Goal: Task Accomplishment & Management: Complete application form

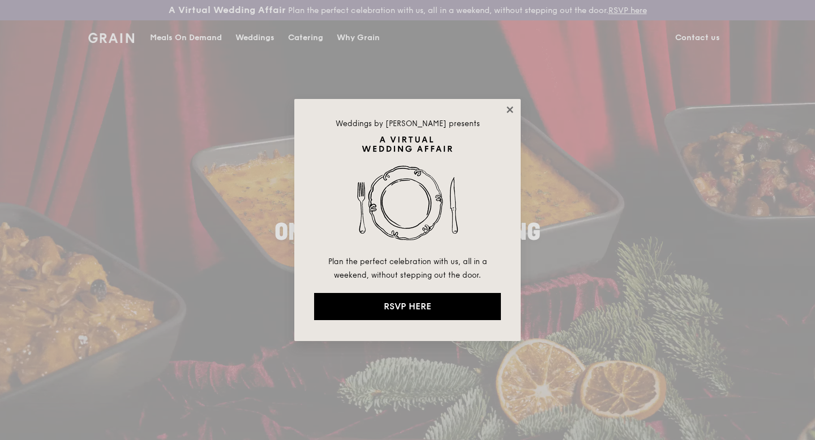
click at [509, 111] on icon at bounding box center [510, 110] width 10 height 10
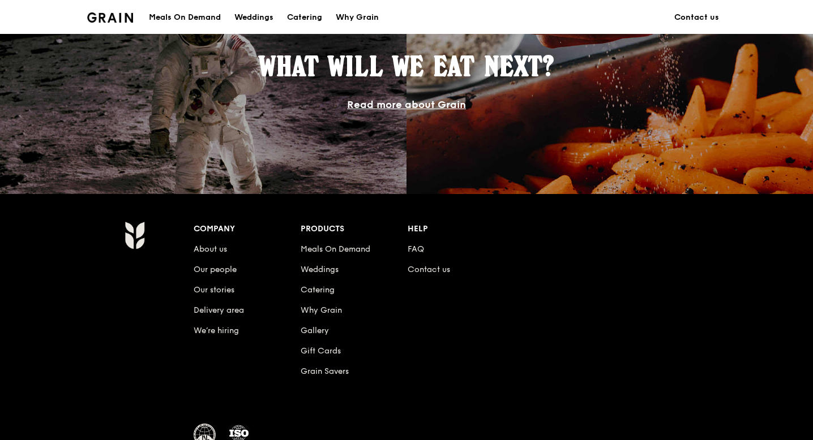
scroll to position [1073, 0]
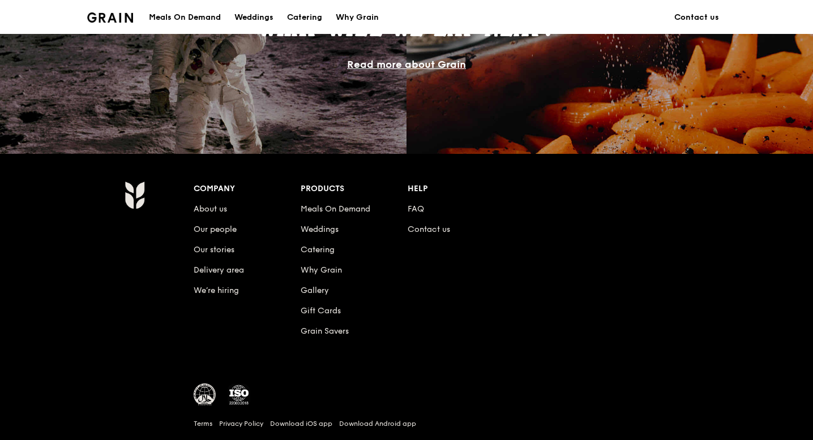
click at [404, 209] on li "Meals On Demand" at bounding box center [353, 207] width 107 height 20
click at [419, 207] on link "FAQ" at bounding box center [415, 209] width 16 height 10
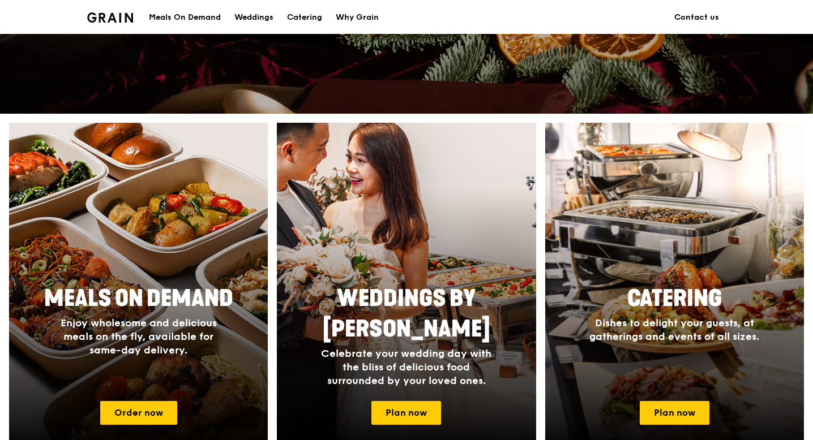
scroll to position [0, 0]
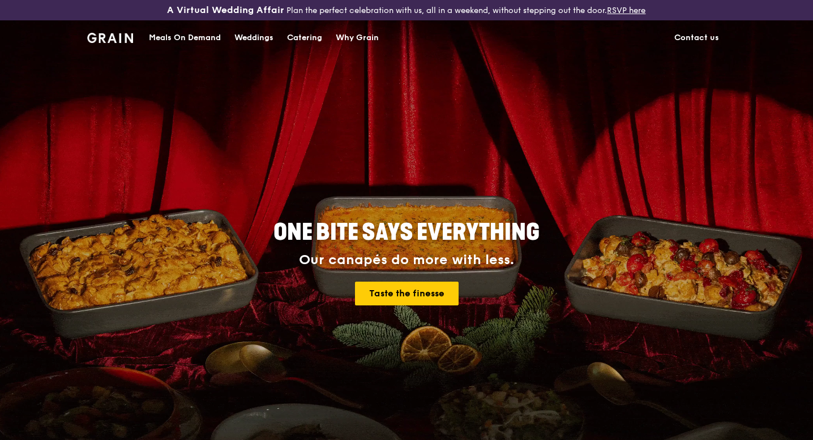
click at [706, 37] on link "Contact us" at bounding box center [696, 38] width 58 height 34
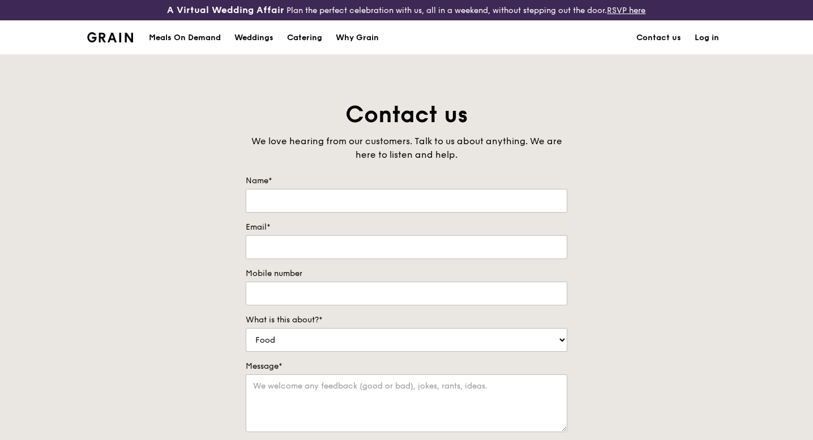
scroll to position [18, 0]
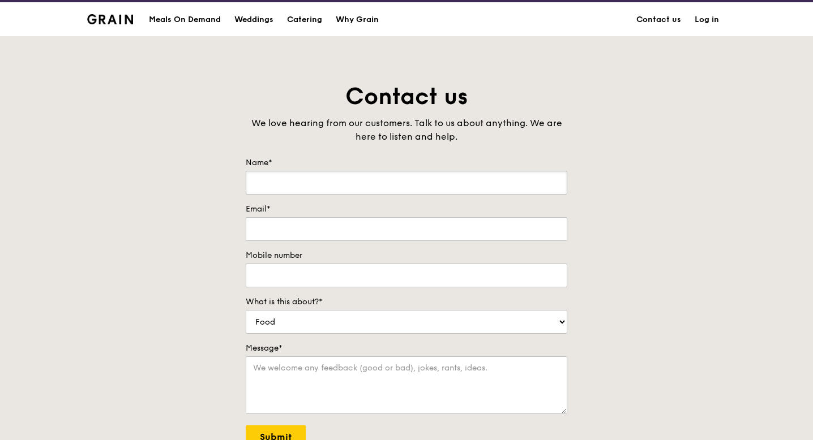
click at [458, 191] on input "Name*" at bounding box center [406, 183] width 321 height 24
click at [453, 287] on form "Name* Email* Mobile number What is this about?* Food Service Billing/Payment Ca…" at bounding box center [406, 329] width 321 height 345
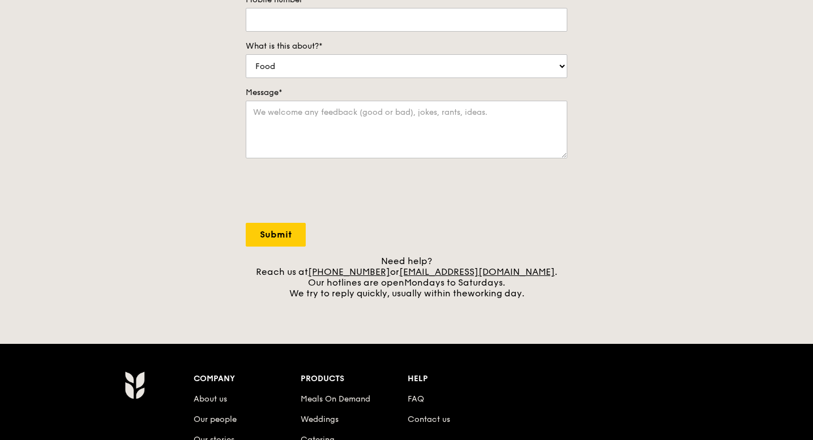
scroll to position [272, 0]
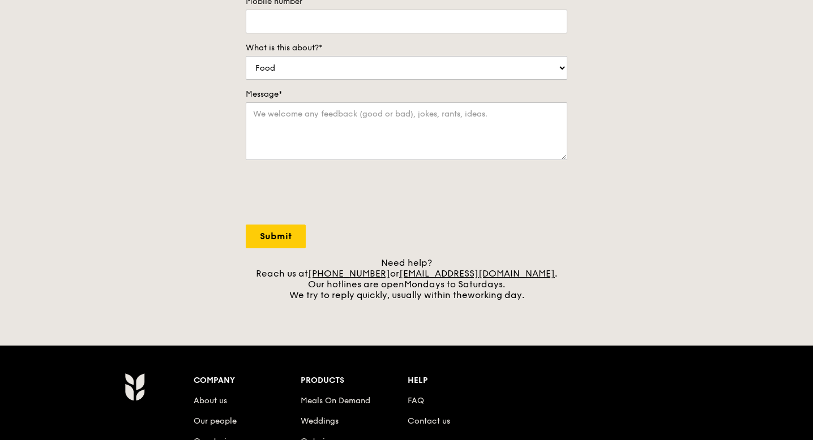
click at [401, 289] on div "Need help? Reach us at +65 3163 5335 or concierge@grain.com.sg . Our hotlines a…" at bounding box center [406, 278] width 321 height 43
click at [407, 296] on div "Need help? Reach us at +65 3163 5335 or concierge@grain.com.sg . Our hotlines a…" at bounding box center [406, 278] width 321 height 43
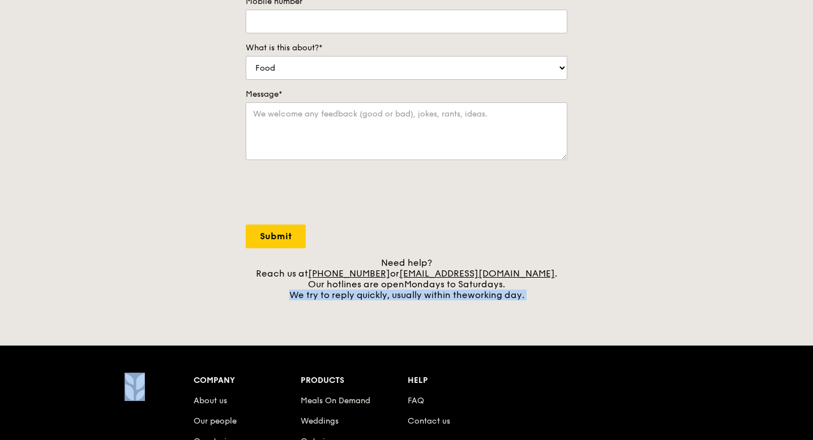
click at [407, 296] on div "Need help? Reach us at +65 3163 5335 or concierge@grain.com.sg . Our hotlines a…" at bounding box center [406, 278] width 321 height 43
click at [370, 290] on div "Need help? Reach us at +65 3163 5335 or concierge@grain.com.sg . Our hotlines a…" at bounding box center [406, 278] width 321 height 43
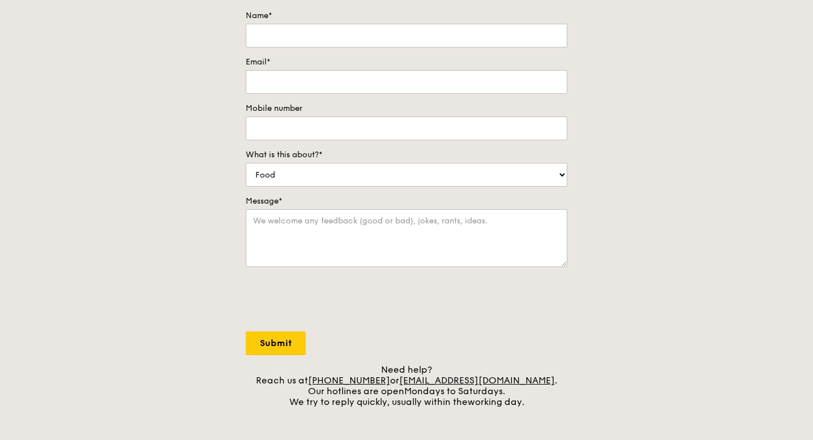
scroll to position [0, 0]
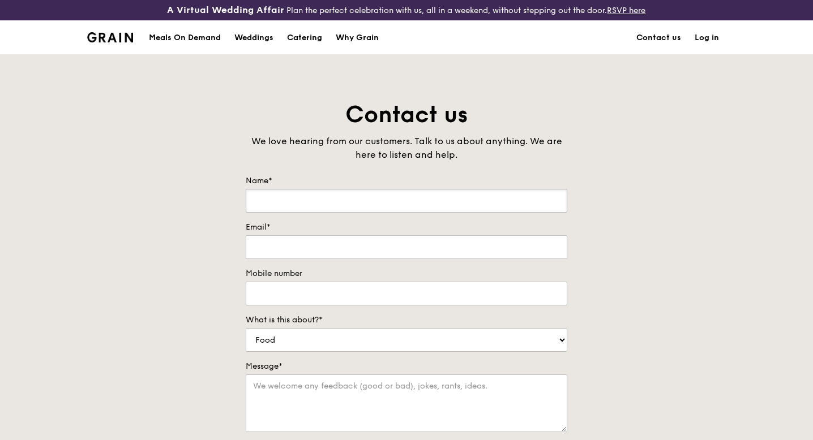
click at [335, 199] on input "Name*" at bounding box center [406, 201] width 321 height 24
click at [268, 173] on div "Contact us We love hearing from our customers. Talk to us about anything. We ar…" at bounding box center [406, 336] width 339 height 473
click at [298, 192] on input "Name*" at bounding box center [406, 201] width 321 height 24
click at [299, 162] on div "Contact us We love hearing from our customers. Talk to us about anything. We ar…" at bounding box center [406, 336] width 339 height 473
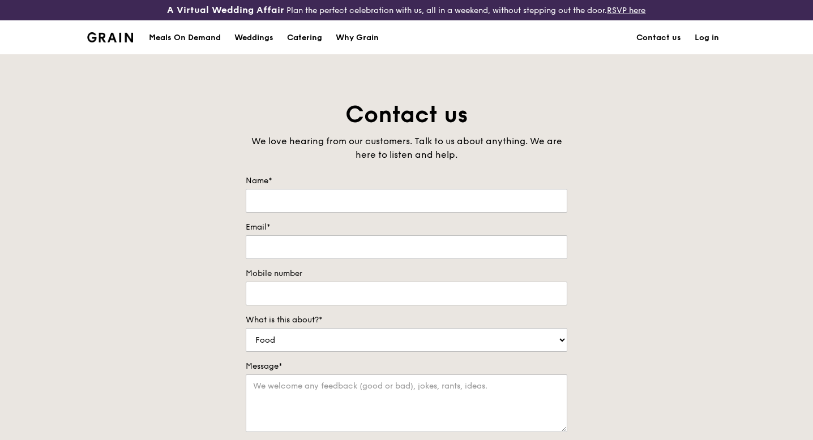
click at [299, 162] on div "Contact us We love hearing from our customers. Talk to us about anything. We ar…" at bounding box center [406, 336] width 339 height 473
click at [314, 166] on div "Contact us We love hearing from our customers. Talk to us about anything. We ar…" at bounding box center [406, 336] width 339 height 473
click at [651, 35] on link "Contact us" at bounding box center [658, 38] width 58 height 34
click at [356, 196] on input "Name*" at bounding box center [406, 201] width 321 height 24
click at [334, 172] on div "Contact us We love hearing from our customers. Talk to us about anything. We ar…" at bounding box center [406, 336] width 339 height 473
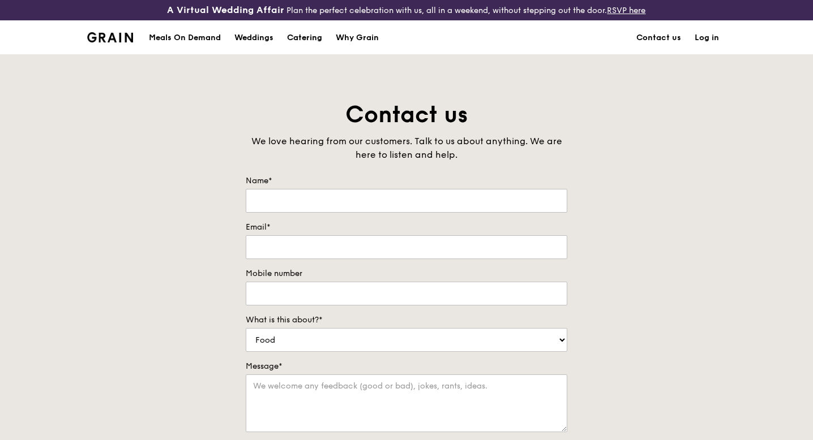
click at [295, 33] on div "Catering" at bounding box center [304, 38] width 35 height 34
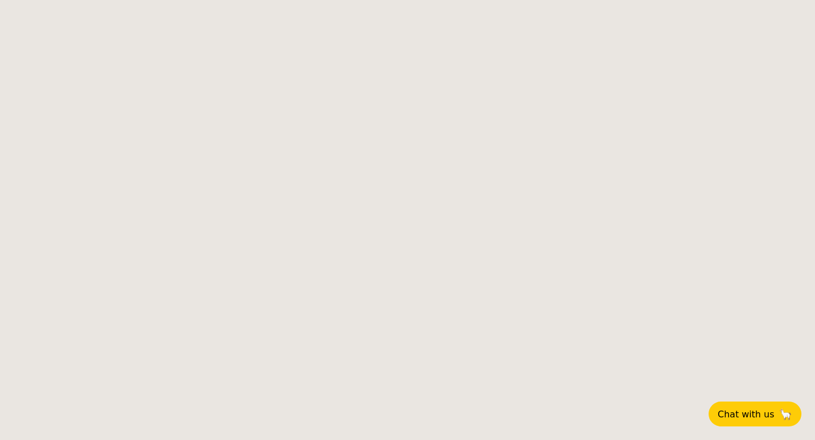
select select
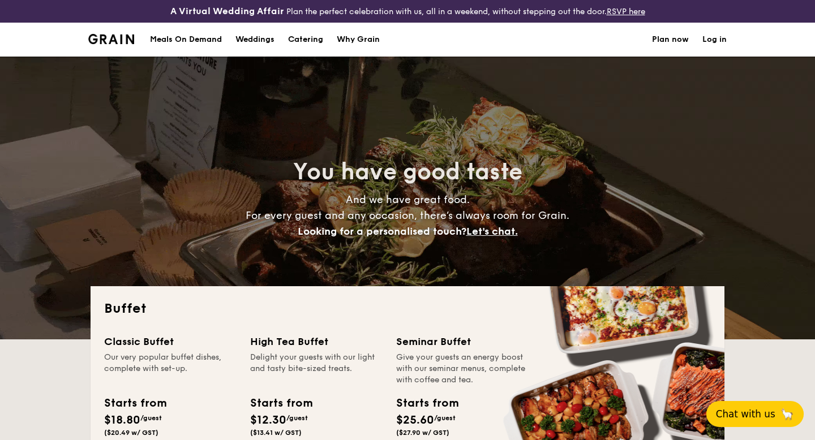
click at [766, 409] on span "Chat with us" at bounding box center [745, 414] width 59 height 11
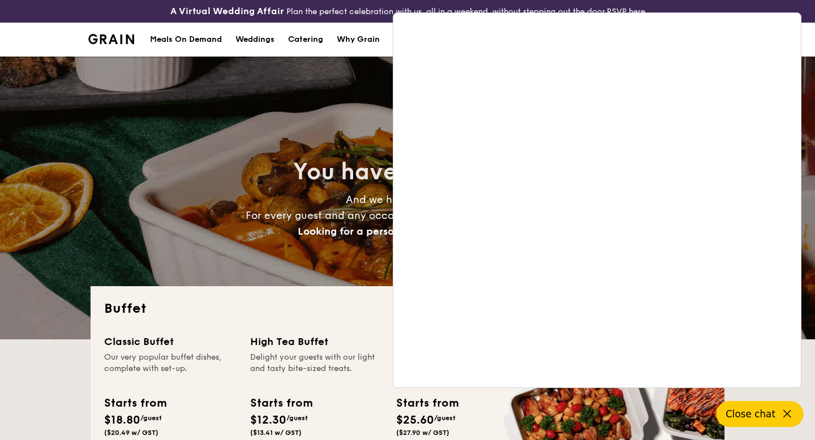
click at [806, 73] on div "You have good taste And we have great food. For every guest and any occasion, t…" at bounding box center [407, 198] width 815 height 283
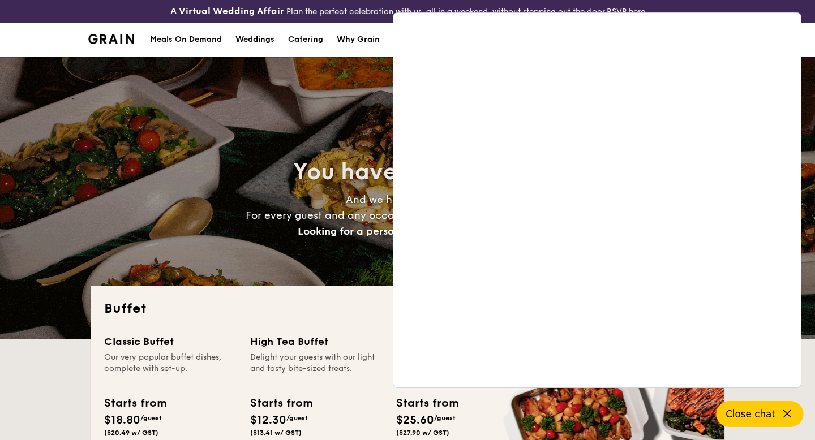
click at [18, 23] on div "Meals On Demand Weddings Catering Why Grain Plan now Log in" at bounding box center [407, 40] width 815 height 34
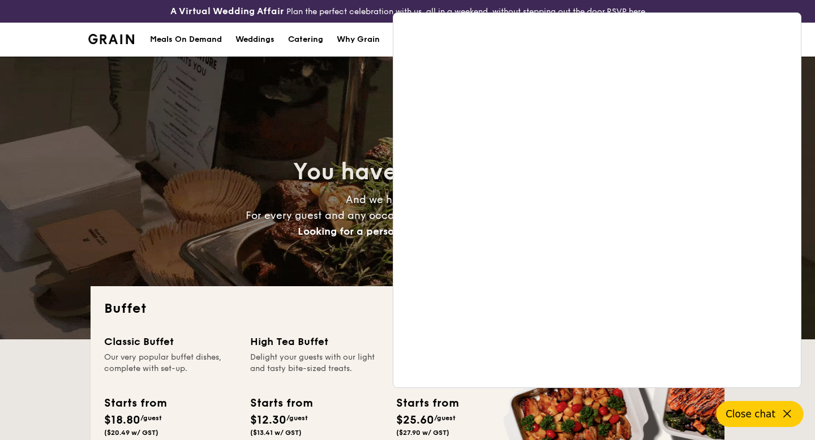
click at [58, 20] on div "A Virtual Wedding Affair Plan the perfect celebration with us, all in a weekend…" at bounding box center [407, 11] width 815 height 23
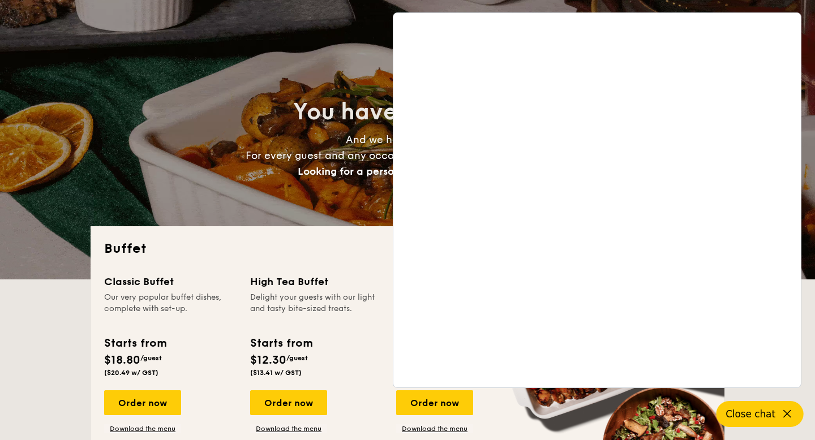
scroll to position [61, 0]
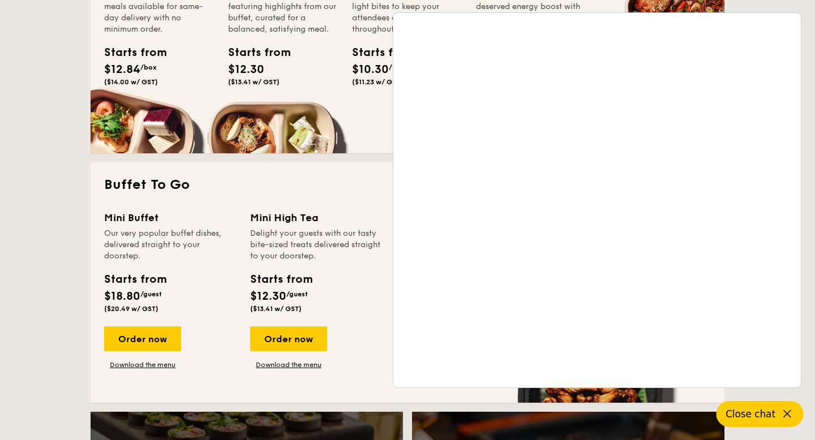
scroll to position [412, 0]
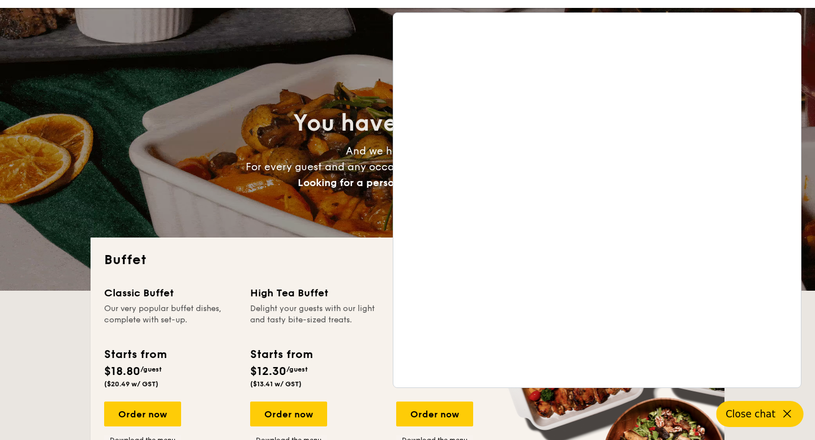
scroll to position [0, 0]
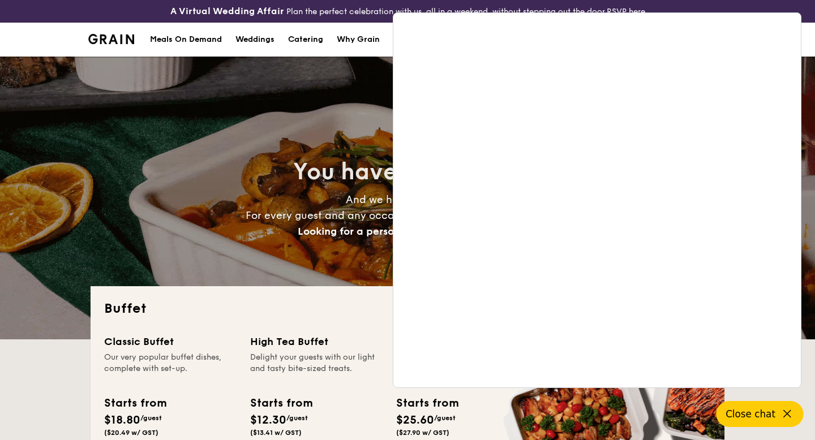
click at [778, 419] on button "Close chat" at bounding box center [759, 414] width 87 height 26
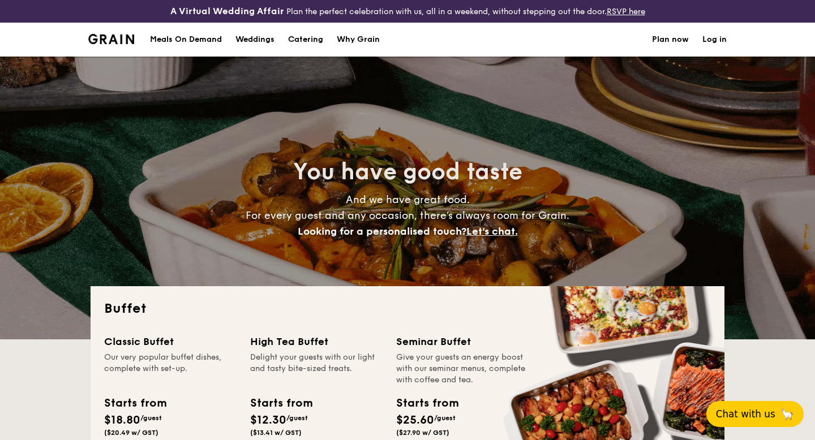
click at [751, 416] on span "Chat with us" at bounding box center [745, 414] width 59 height 11
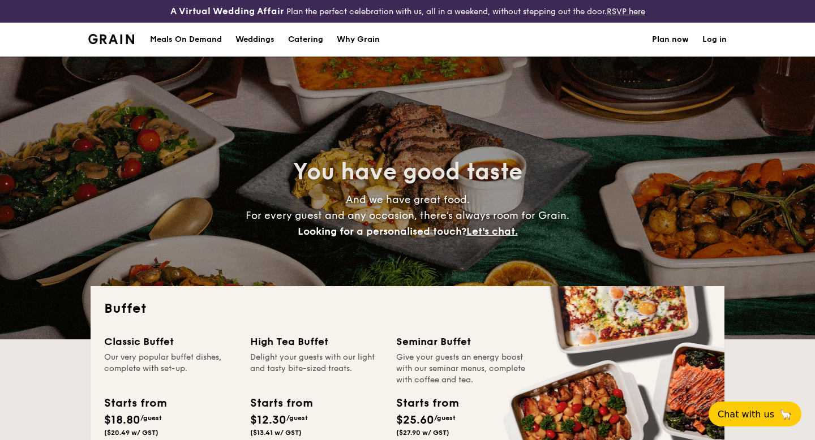
select select
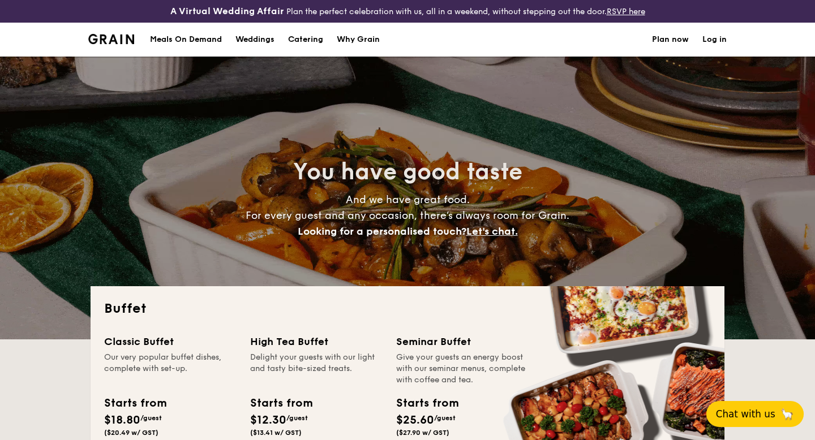
click at [777, 406] on button "Chat with us 🦙" at bounding box center [754, 414] width 97 height 26
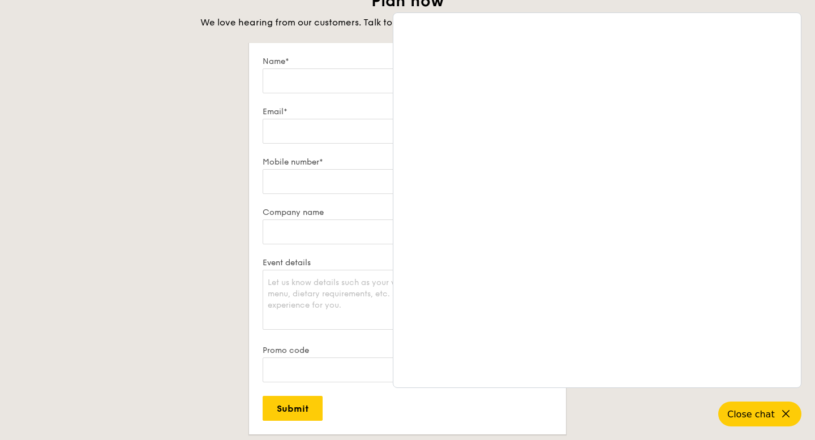
scroll to position [1981, 0]
click at [789, 419] on icon at bounding box center [787, 414] width 14 height 14
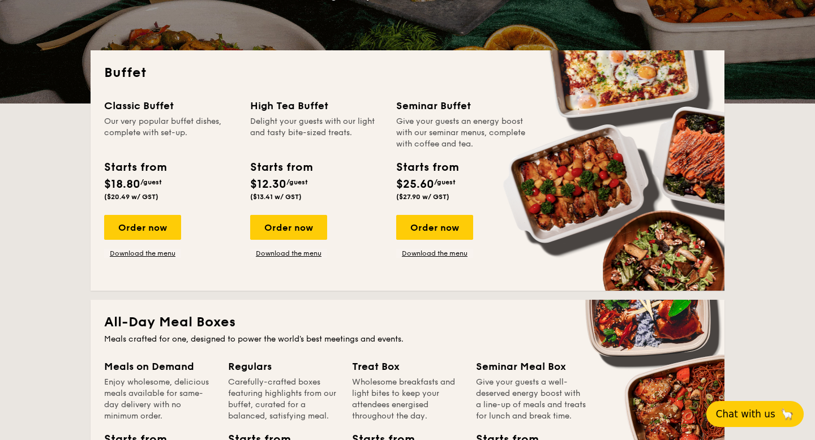
scroll to position [234, 0]
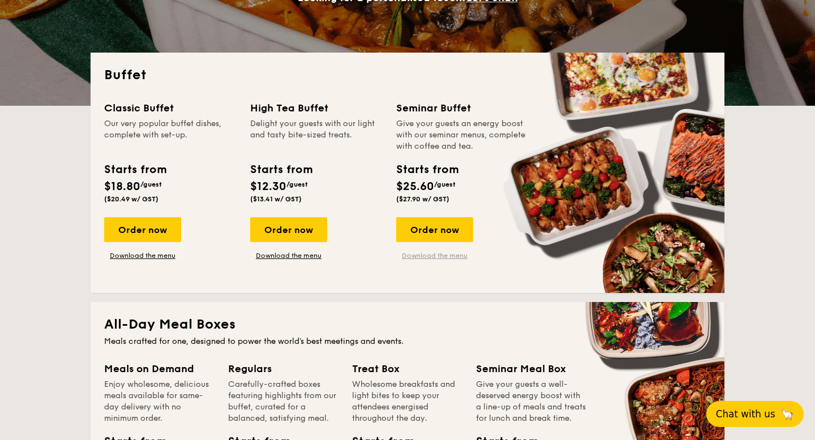
click at [418, 255] on link "Download the menu" at bounding box center [434, 255] width 77 height 9
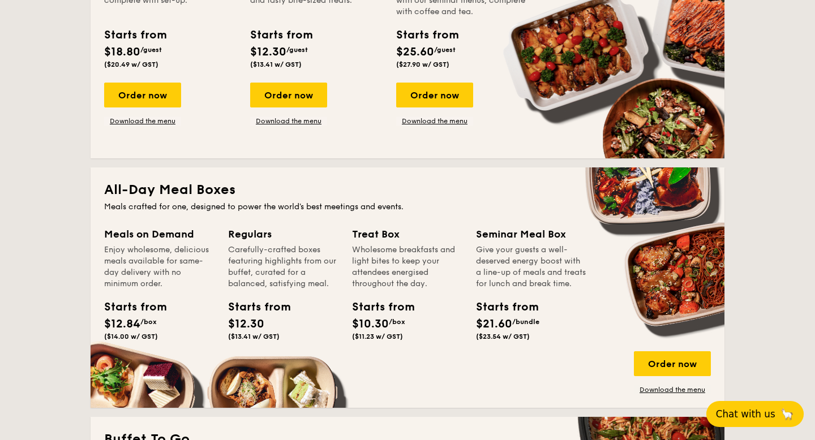
scroll to position [370, 0]
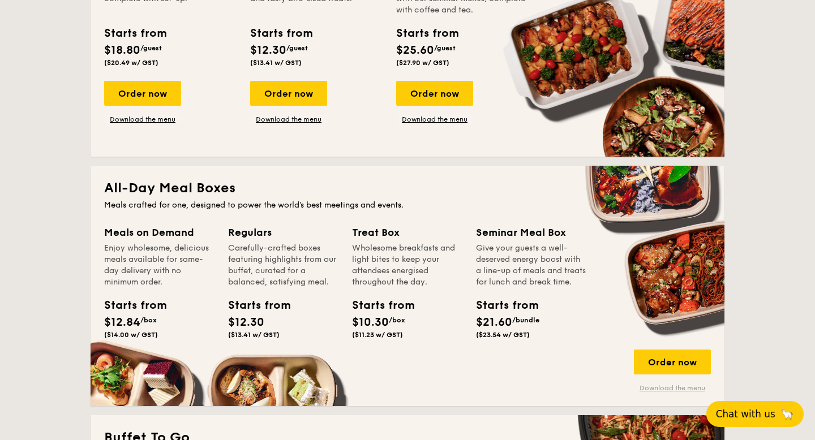
click at [660, 389] on link "Download the menu" at bounding box center [672, 388] width 77 height 9
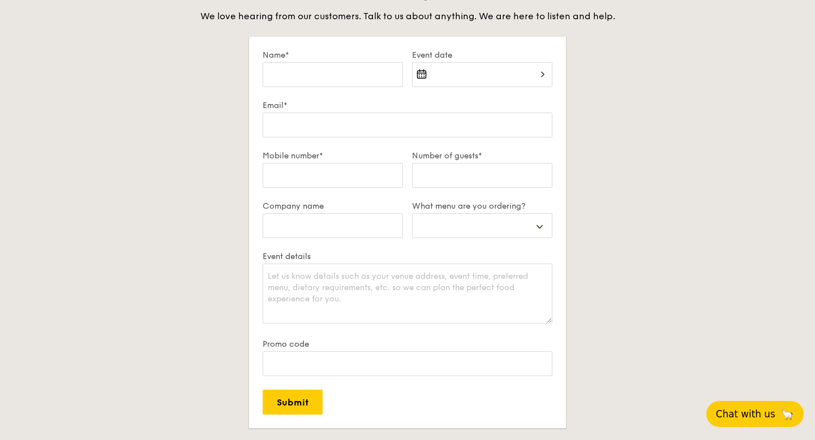
scroll to position [1989, 0]
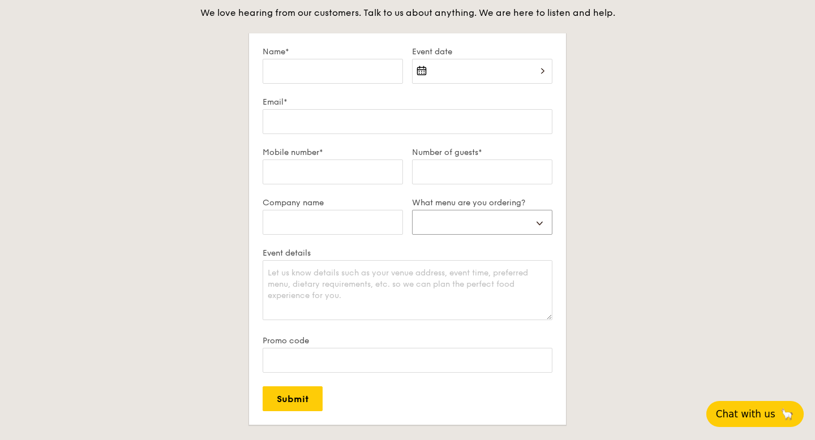
click at [455, 218] on select "Buffet Mini Buffet High Tea Canapés Meal Boxes Wedding" at bounding box center [482, 222] width 140 height 25
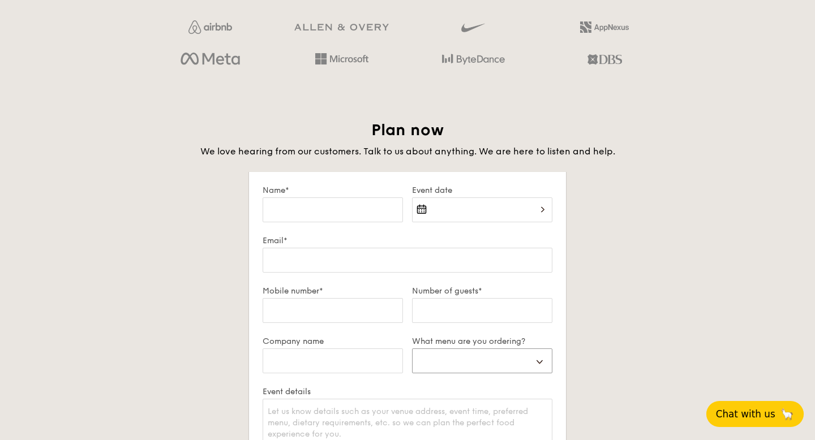
scroll to position [1853, 0]
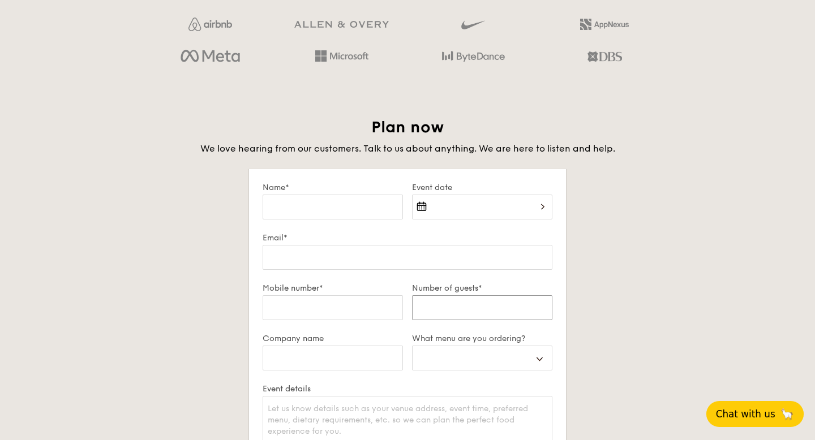
click at [442, 306] on input "Number of guests*" at bounding box center [482, 307] width 140 height 25
click at [329, 219] on input "Name*" at bounding box center [333, 207] width 140 height 25
type input "Fareen Rassemi"
type input "fareenrassemi@gmail.com"
type input "91095191"
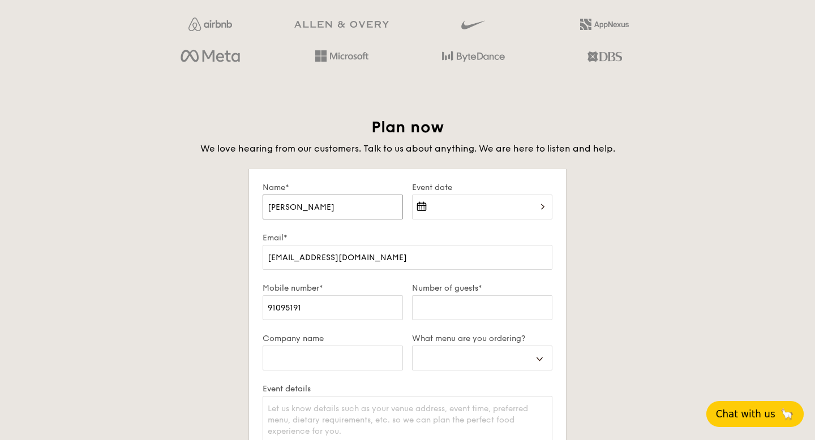
select select
click at [442, 207] on div at bounding box center [482, 214] width 140 height 38
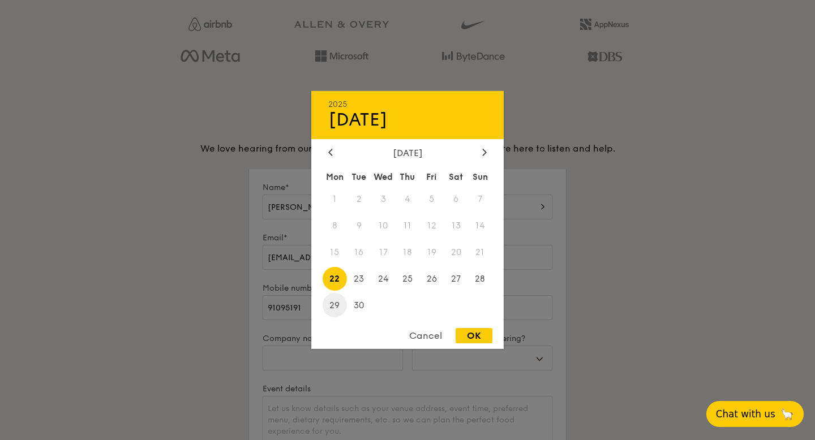
click at [338, 308] on span "29" at bounding box center [335, 305] width 24 height 24
click at [476, 339] on div "OK" at bounding box center [473, 335] width 37 height 15
type input "Sep 29, 2025"
select select
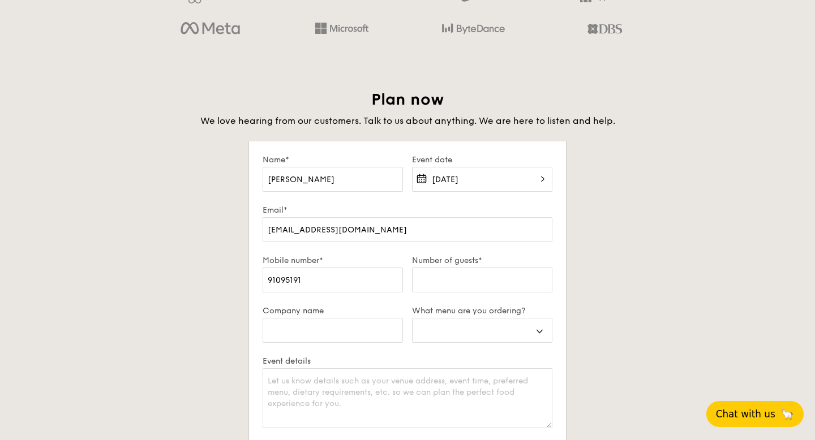
scroll to position [1903, 0]
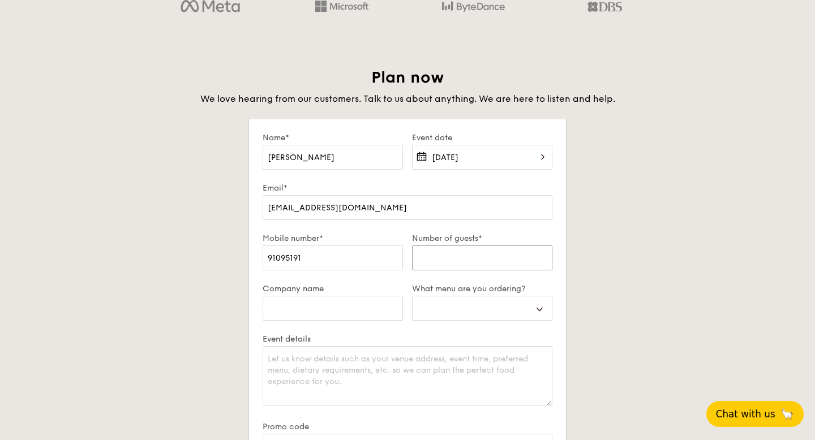
click at [463, 262] on input "Number of guests*" at bounding box center [482, 258] width 140 height 25
type input "6"
select select
type input "6"
click at [364, 307] on input "Company name" at bounding box center [333, 308] width 140 height 25
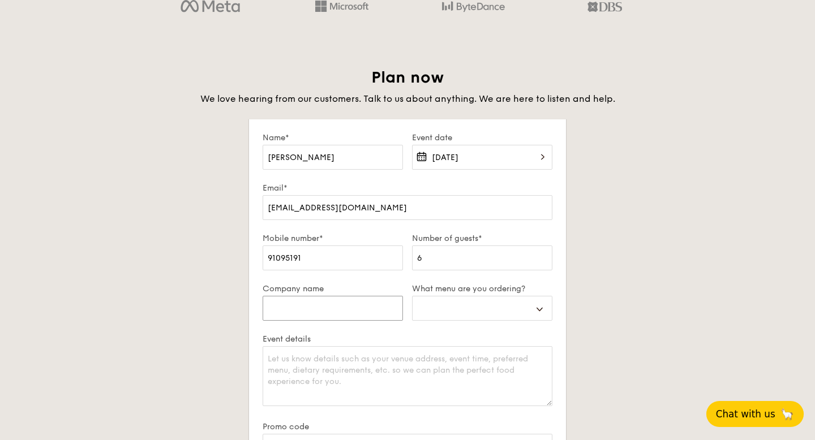
type input "S"
select select
type input "SU"
select select
type input "SUS"
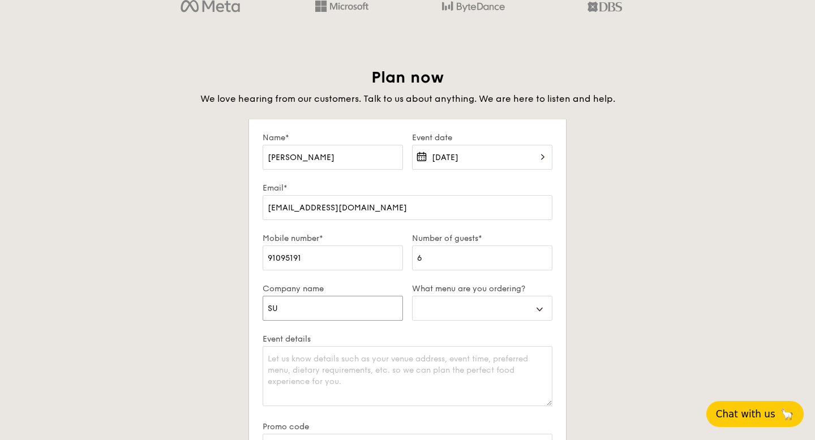
select select
type input "SUSS"
select select
type input "SUSS"
click at [497, 325] on div "Buffet Mini Buffet High Tea Canapés Meal Boxes Wedding" at bounding box center [482, 315] width 140 height 38
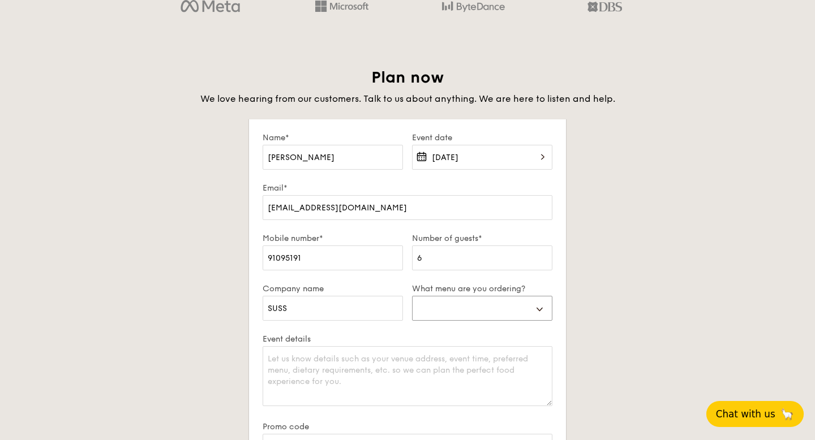
click at [484, 310] on select "Buffet Mini Buffet High Tea Canapés Meal Boxes Wedding" at bounding box center [482, 308] width 140 height 25
select select "mealBoxes"
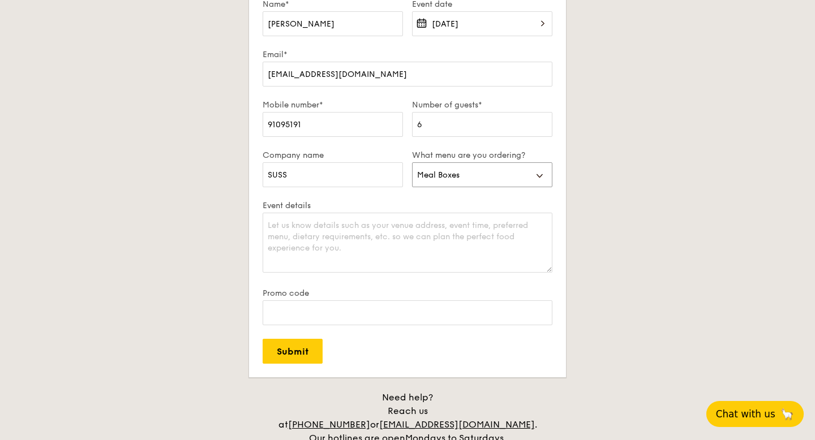
scroll to position [2038, 0]
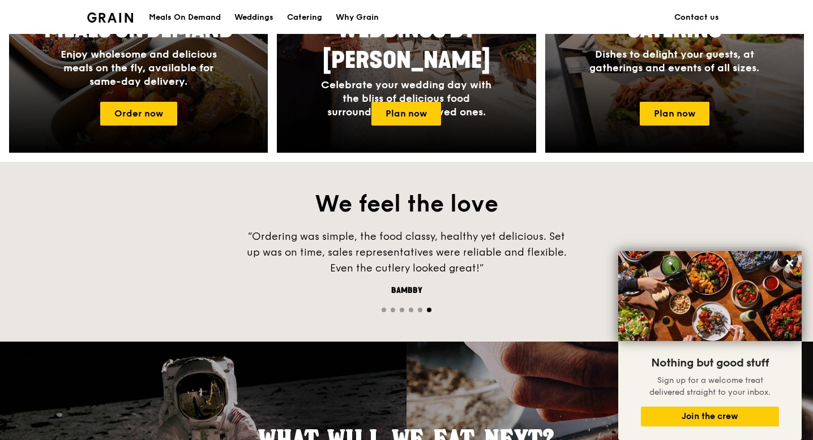
scroll to position [579, 0]
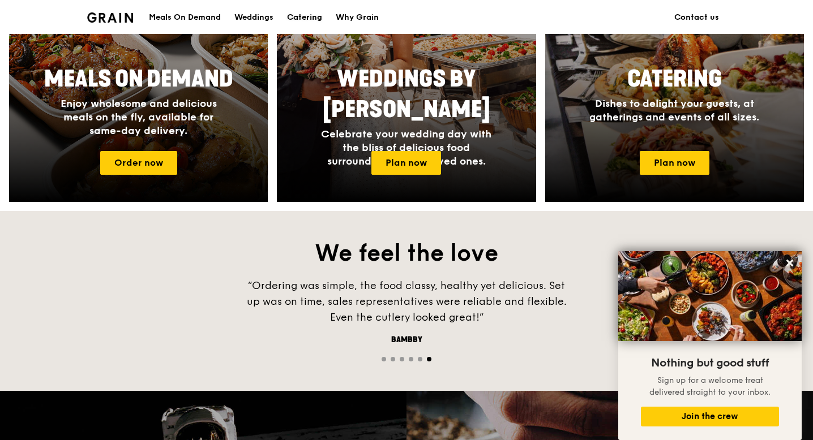
click at [300, 14] on div "Catering" at bounding box center [304, 18] width 35 height 34
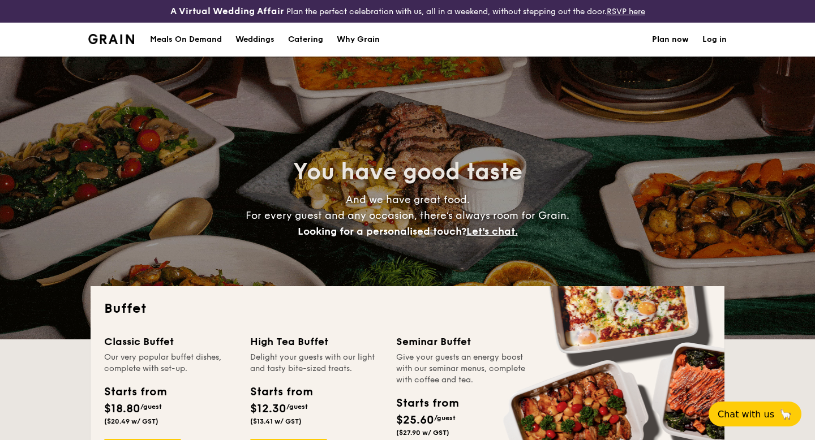
select select
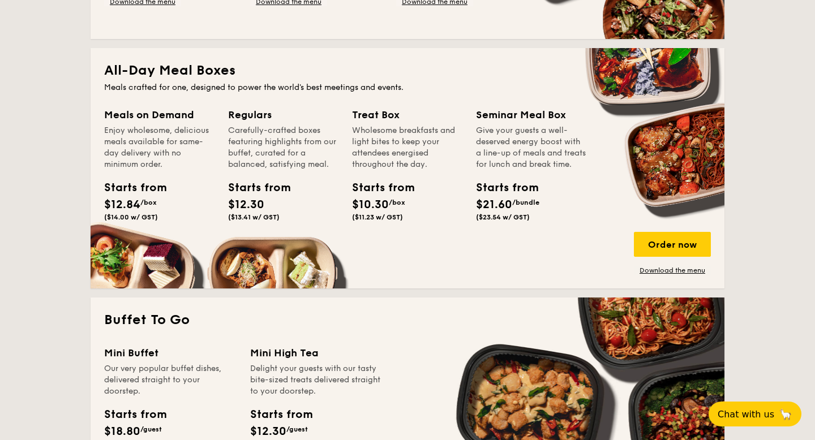
scroll to position [489, 0]
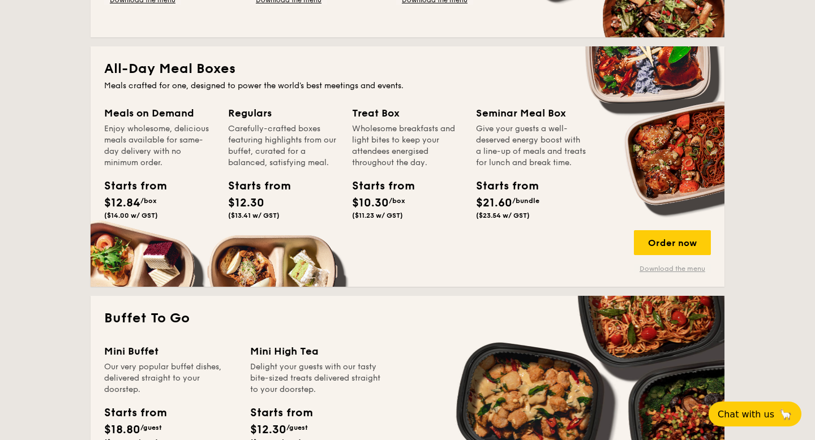
click at [655, 269] on link "Download the menu" at bounding box center [672, 268] width 77 height 9
